Goal: Check status: Check status

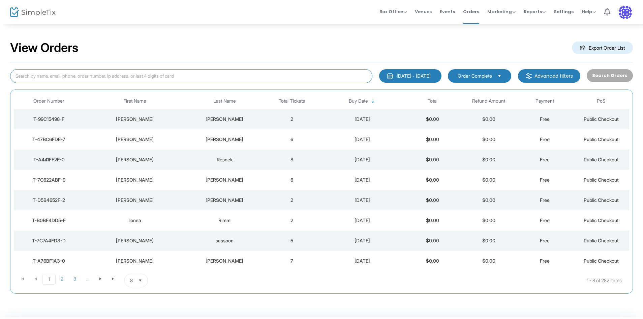
click at [154, 77] on input at bounding box center [191, 76] width 362 height 14
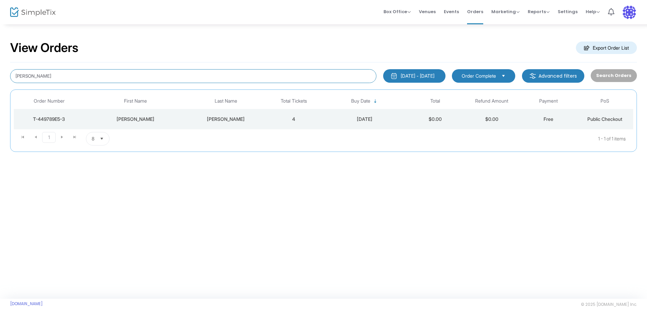
click at [71, 78] on input "[PERSON_NAME]" at bounding box center [193, 76] width 367 height 14
drag, startPoint x: 50, startPoint y: 75, endPoint x: 7, endPoint y: 75, distance: 42.2
click at [8, 74] on div "[PERSON_NAME]" at bounding box center [193, 76] width 373 height 14
type input "b"
type input "[PERSON_NAME]"
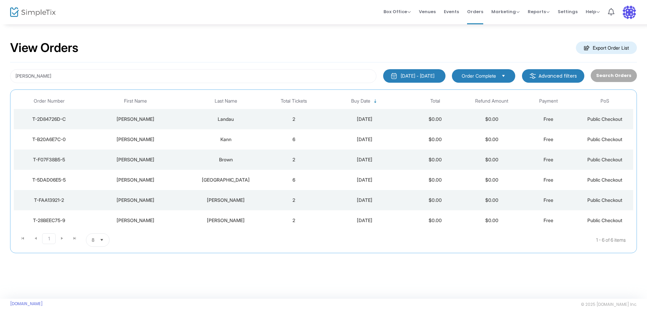
click at [99, 198] on div "[PERSON_NAME]" at bounding box center [135, 200] width 98 height 7
